Goal: Information Seeking & Learning: Learn about a topic

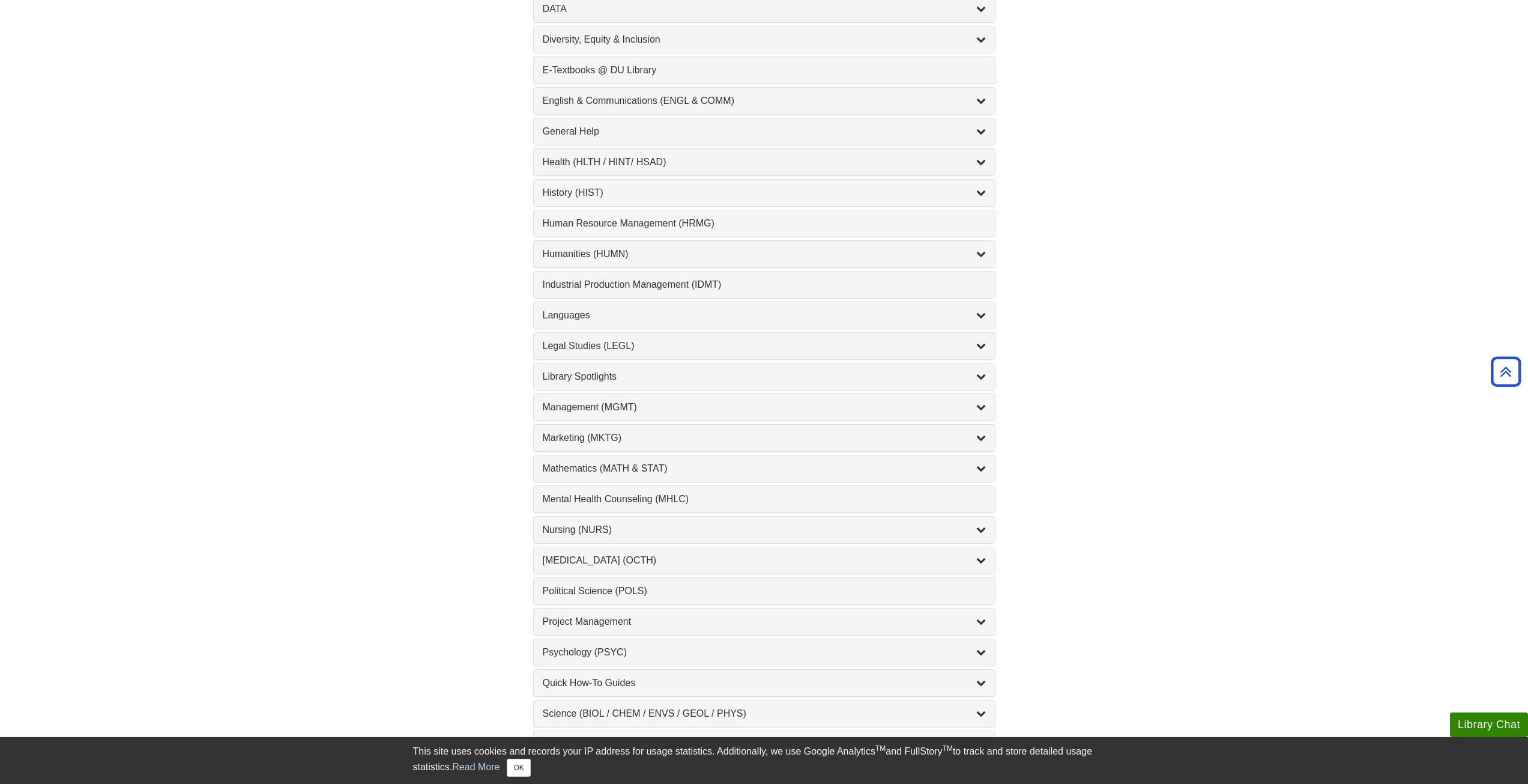
scroll to position [720, 0]
click at [985, 439] on icon "List of Subjects" at bounding box center [982, 436] width 10 height 10
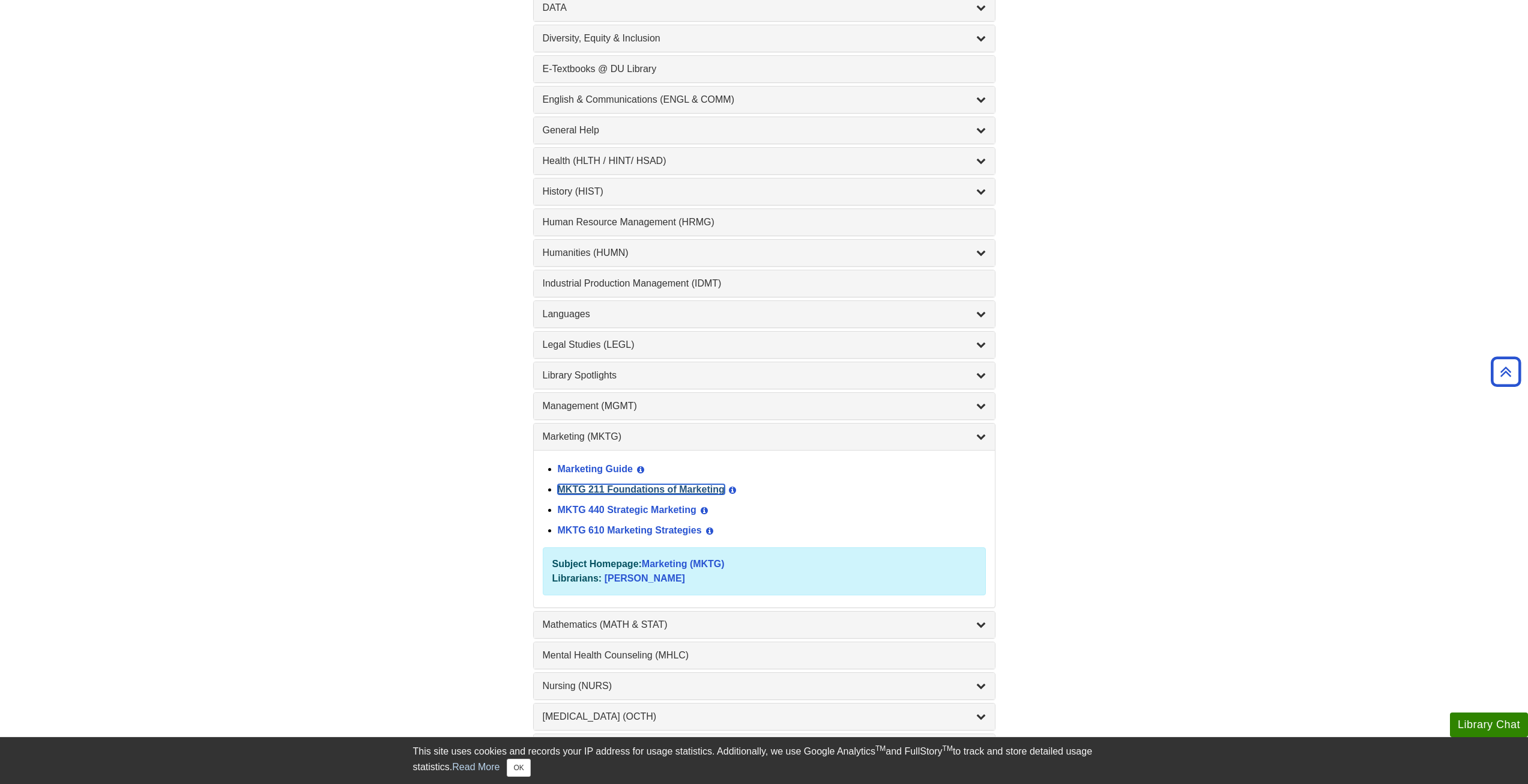
click at [643, 488] on link "MKTG 211 Foundations of Marketing" at bounding box center [642, 489] width 167 height 10
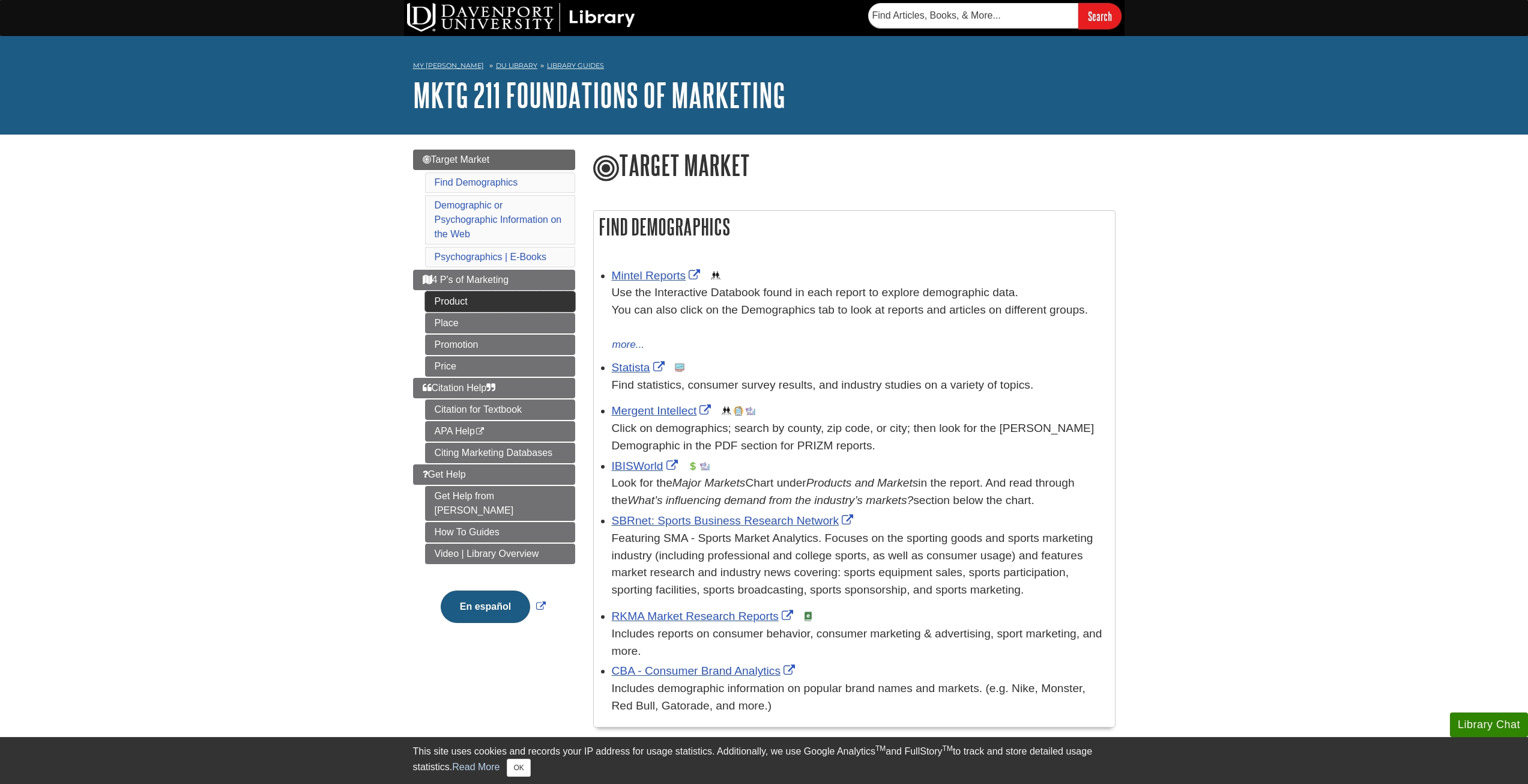
click at [454, 300] on link "Product" at bounding box center [500, 301] width 151 height 21
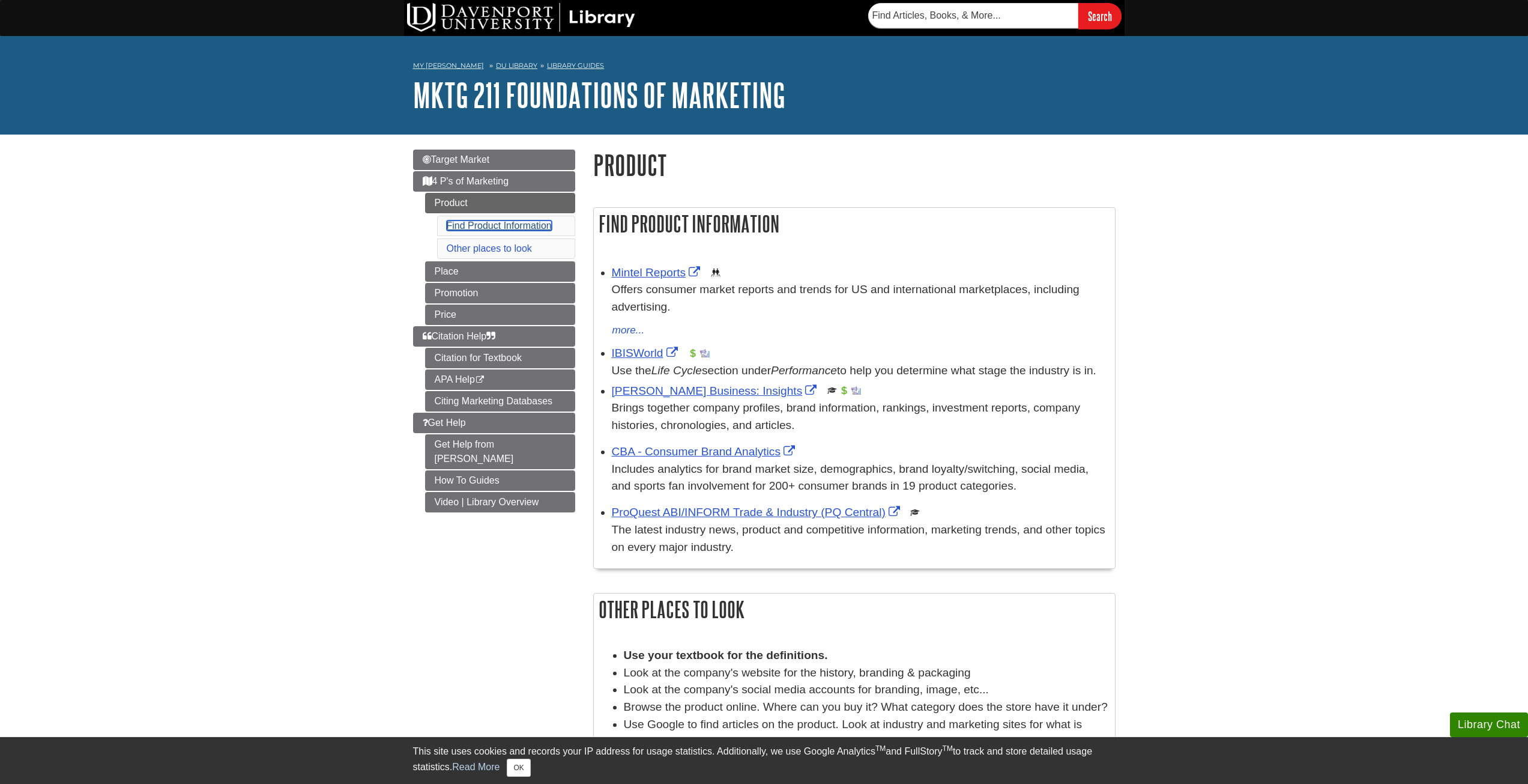
click at [489, 226] on link "Find Product Information" at bounding box center [499, 225] width 105 height 10
click at [454, 153] on link "Target Market" at bounding box center [494, 159] width 162 height 21
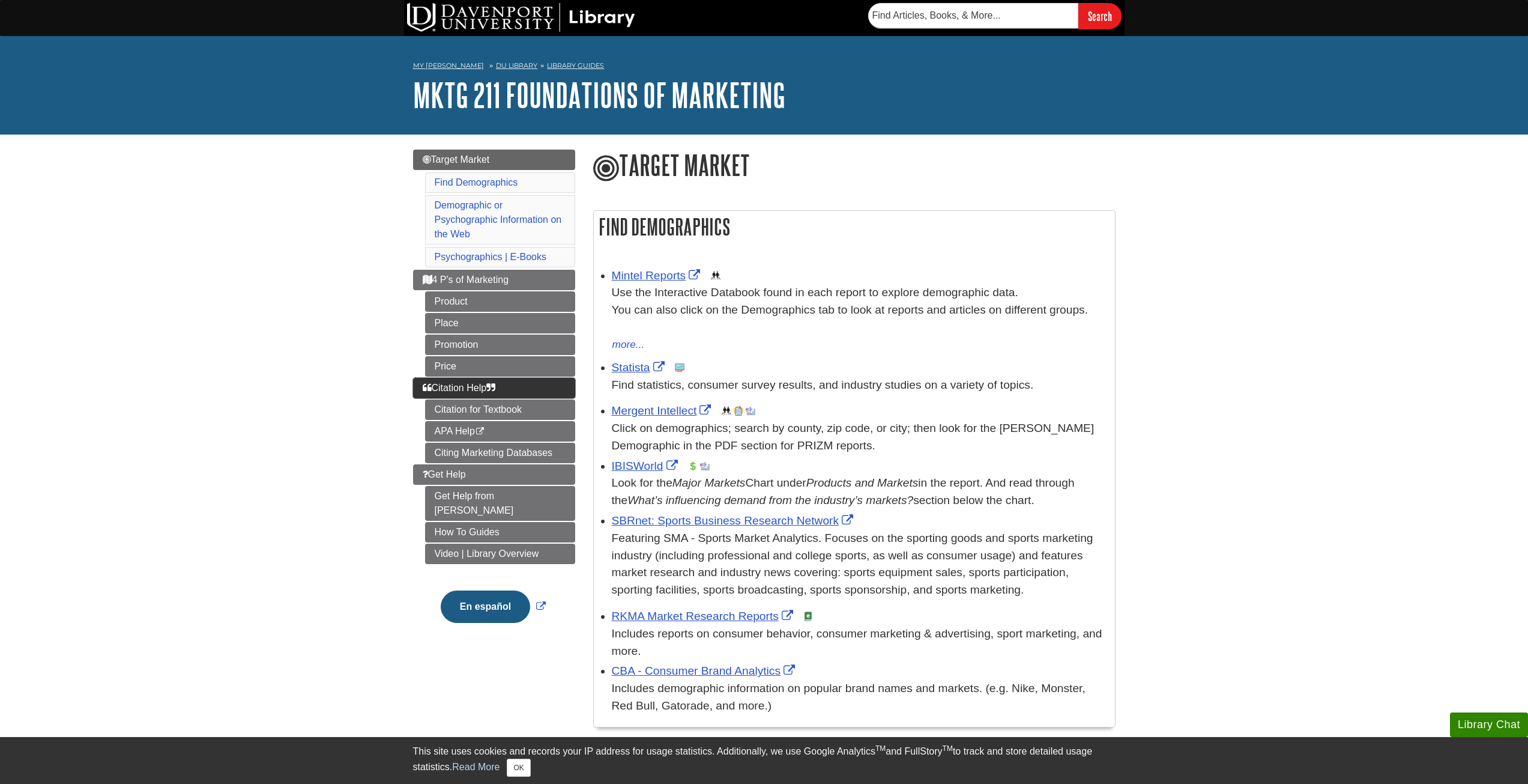
click at [470, 395] on link "Citation Help" at bounding box center [494, 388] width 162 height 21
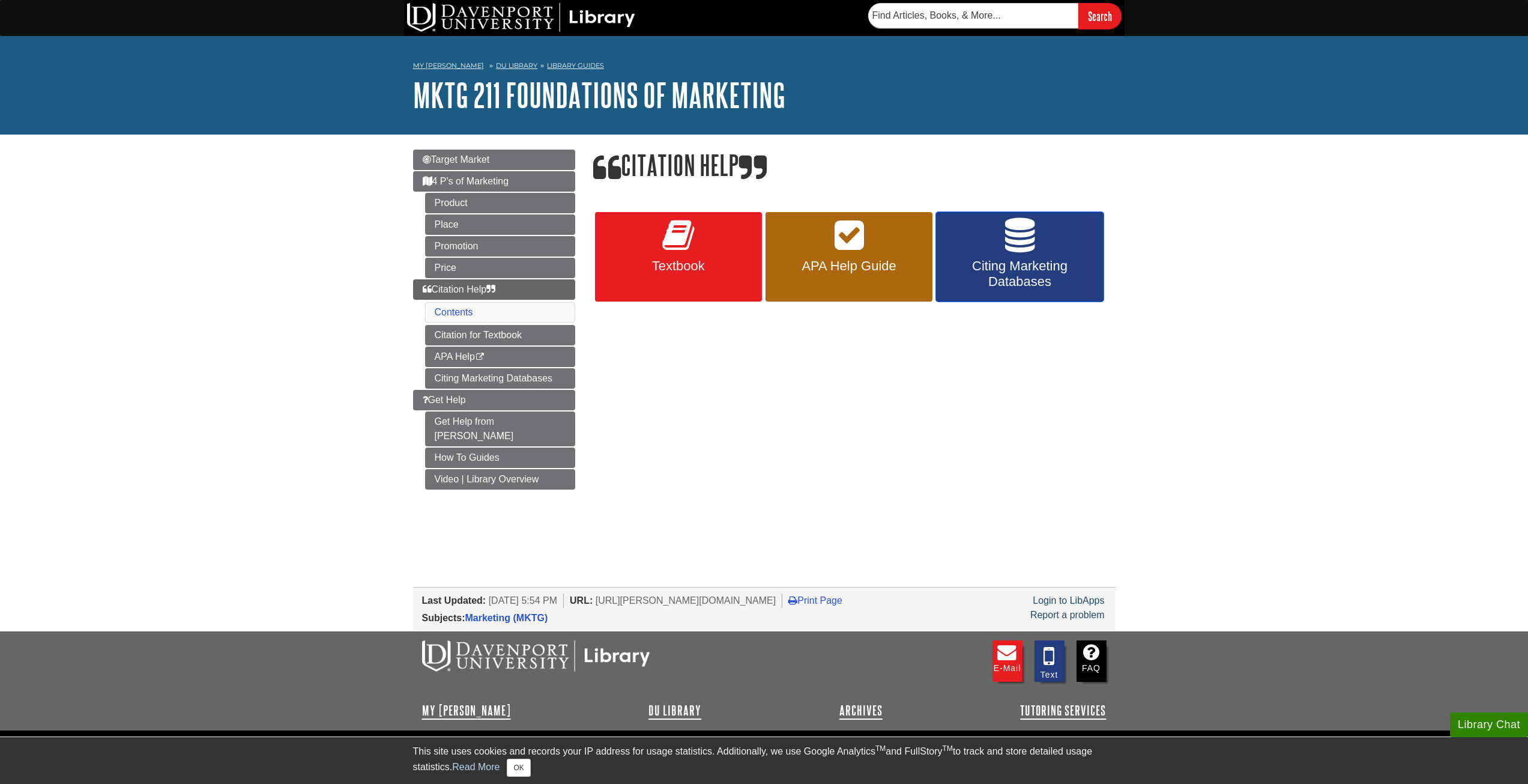
click at [1046, 262] on span "Citing Marketing Databases" at bounding box center [1019, 273] width 149 height 31
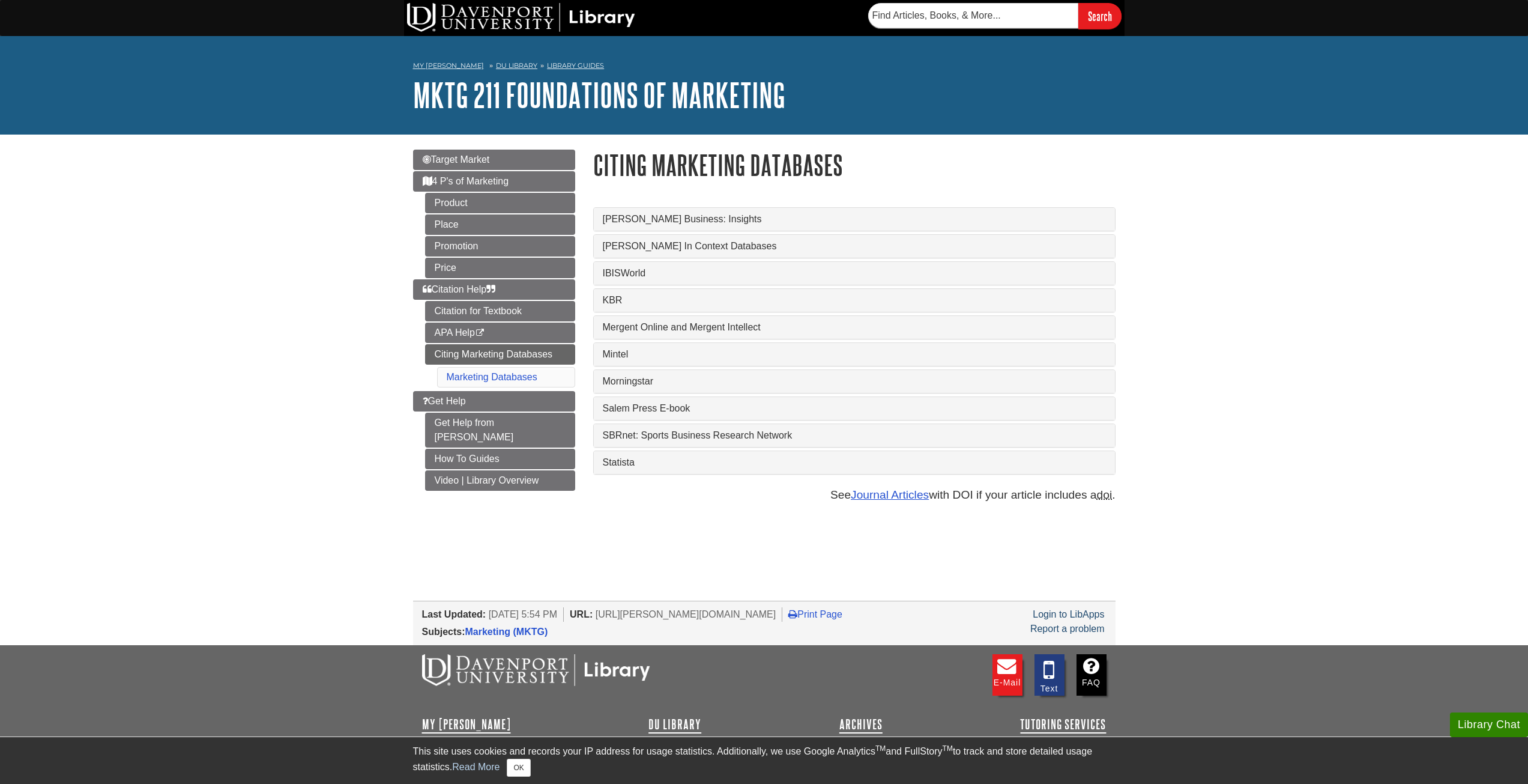
click at [635, 363] on div "Mintel" at bounding box center [855, 354] width 521 height 23
click at [636, 360] on div "Mintel" at bounding box center [855, 354] width 521 height 23
click at [623, 350] on link "Mintel" at bounding box center [855, 354] width 504 height 11
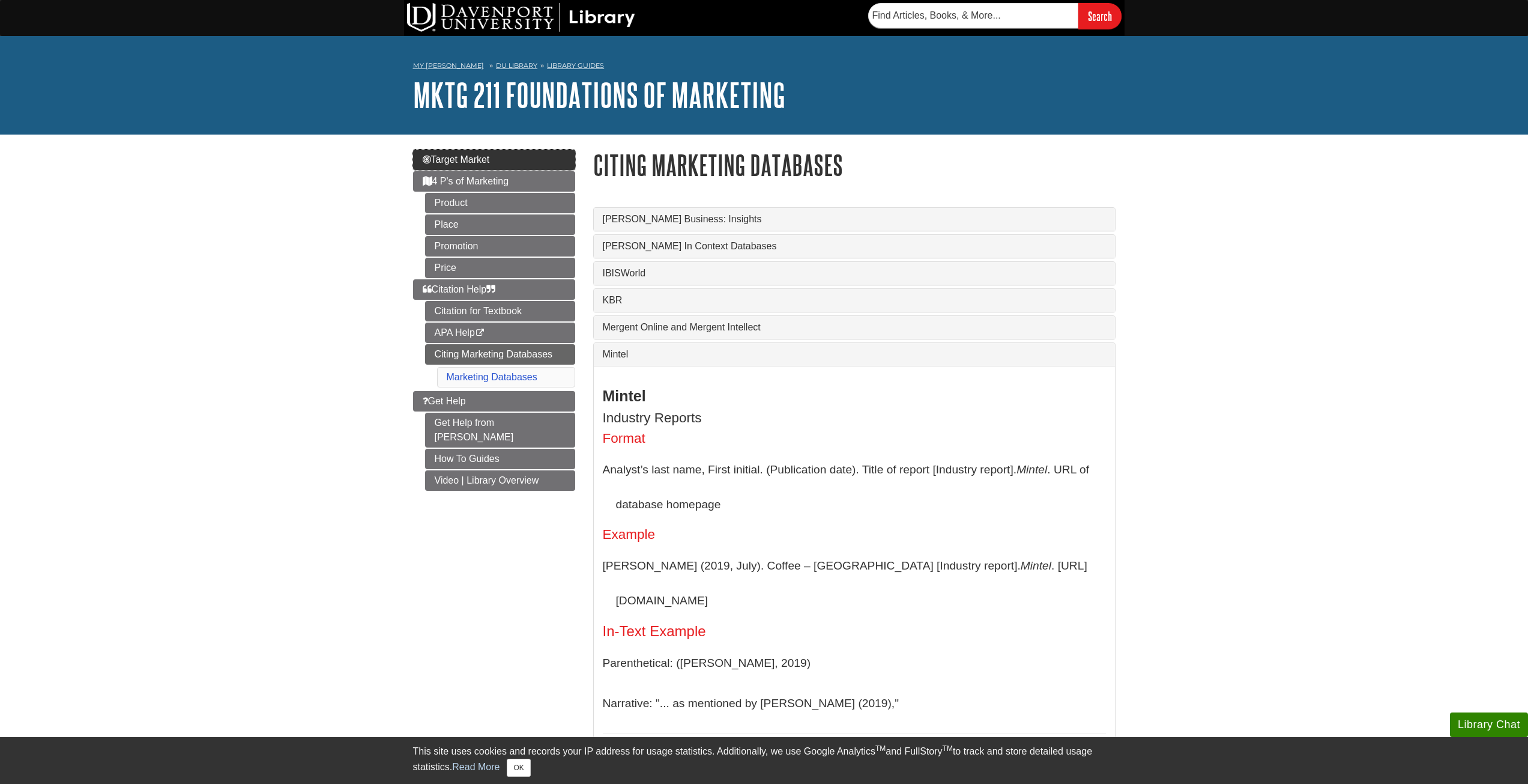
click at [470, 162] on span "Target Market" at bounding box center [457, 159] width 67 height 10
